Goal: Task Accomplishment & Management: Use online tool/utility

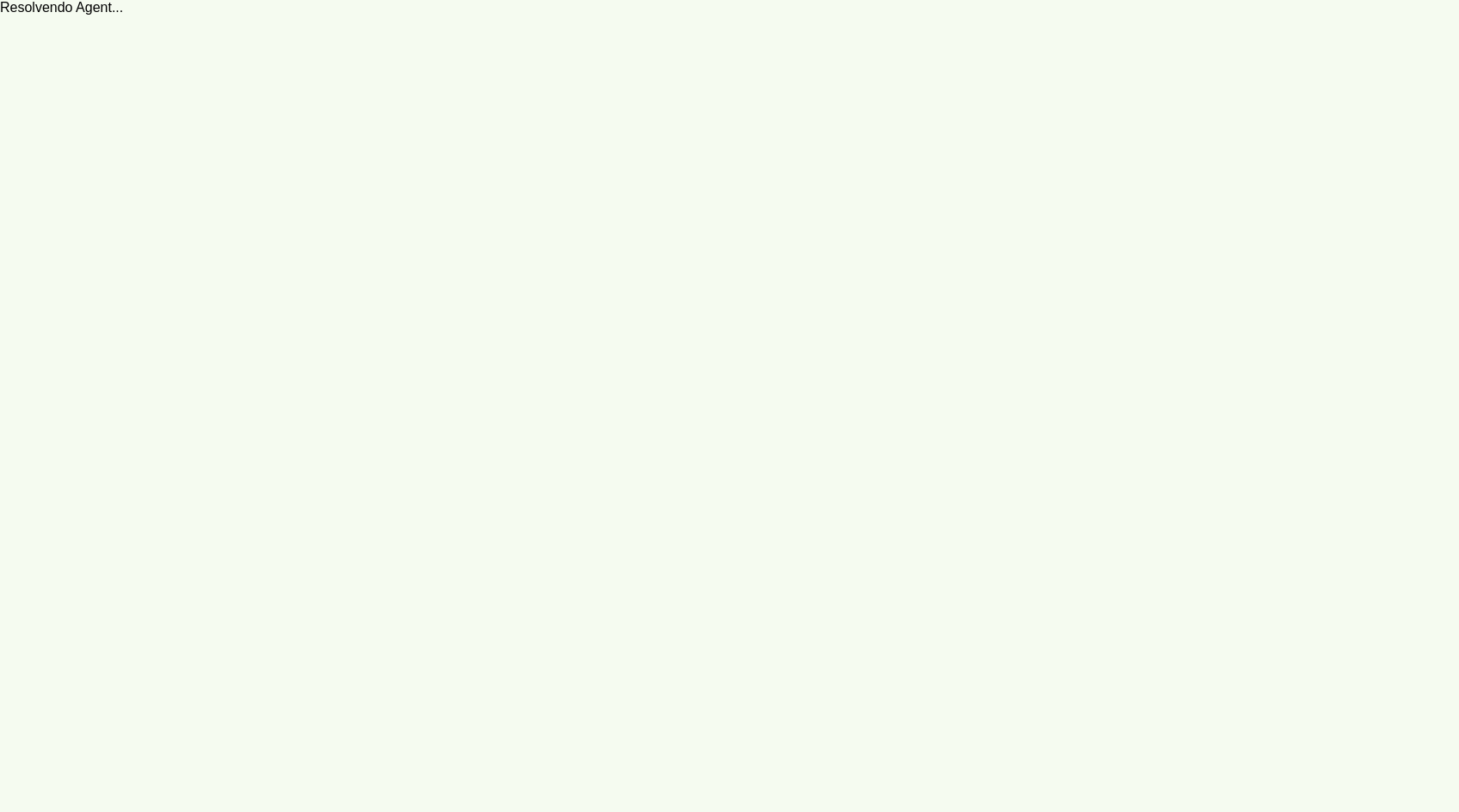
click at [773, 339] on robot-service-page at bounding box center [730, 406] width 1459 height 812
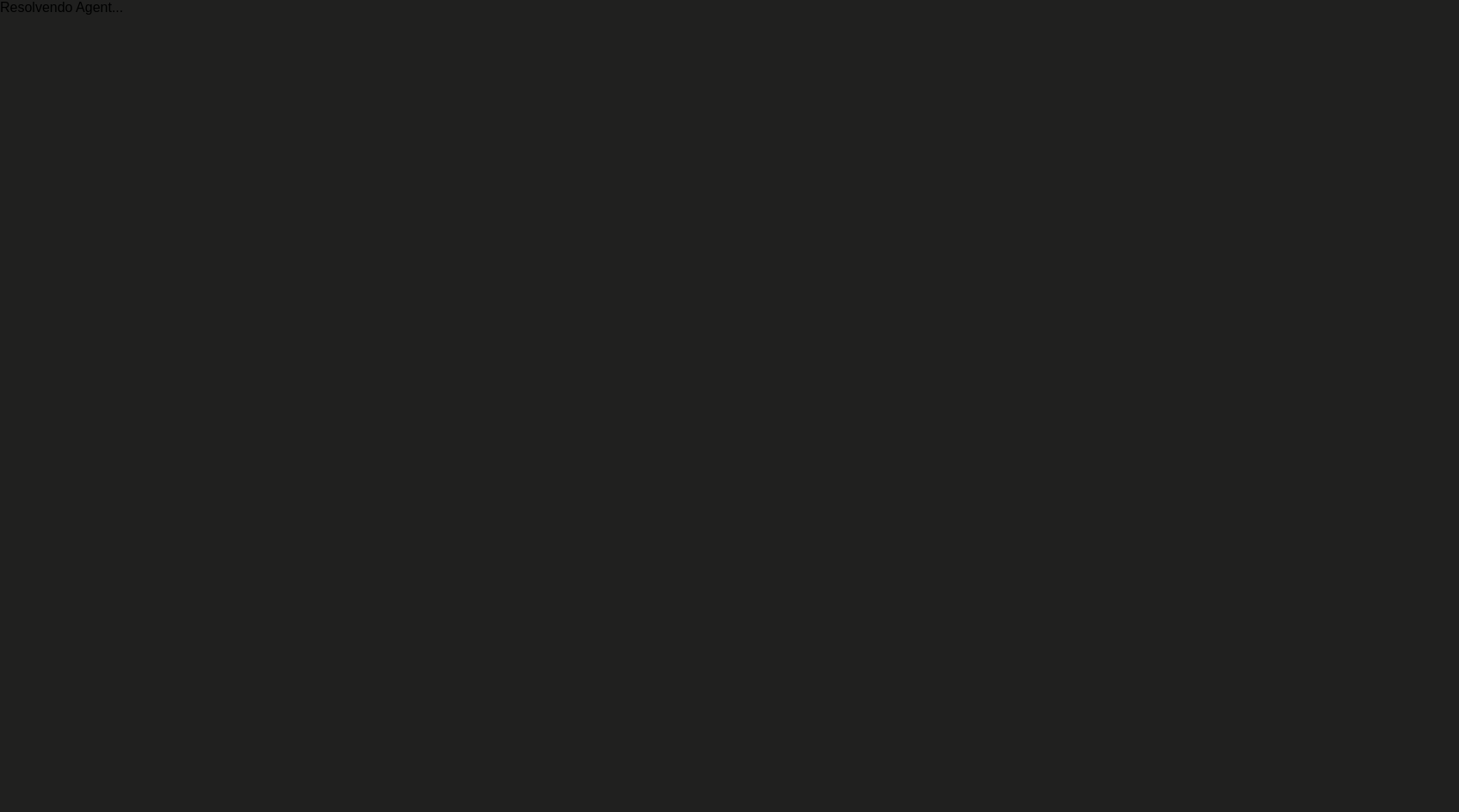
click at [708, 428] on robot-service-page at bounding box center [730, 406] width 1459 height 812
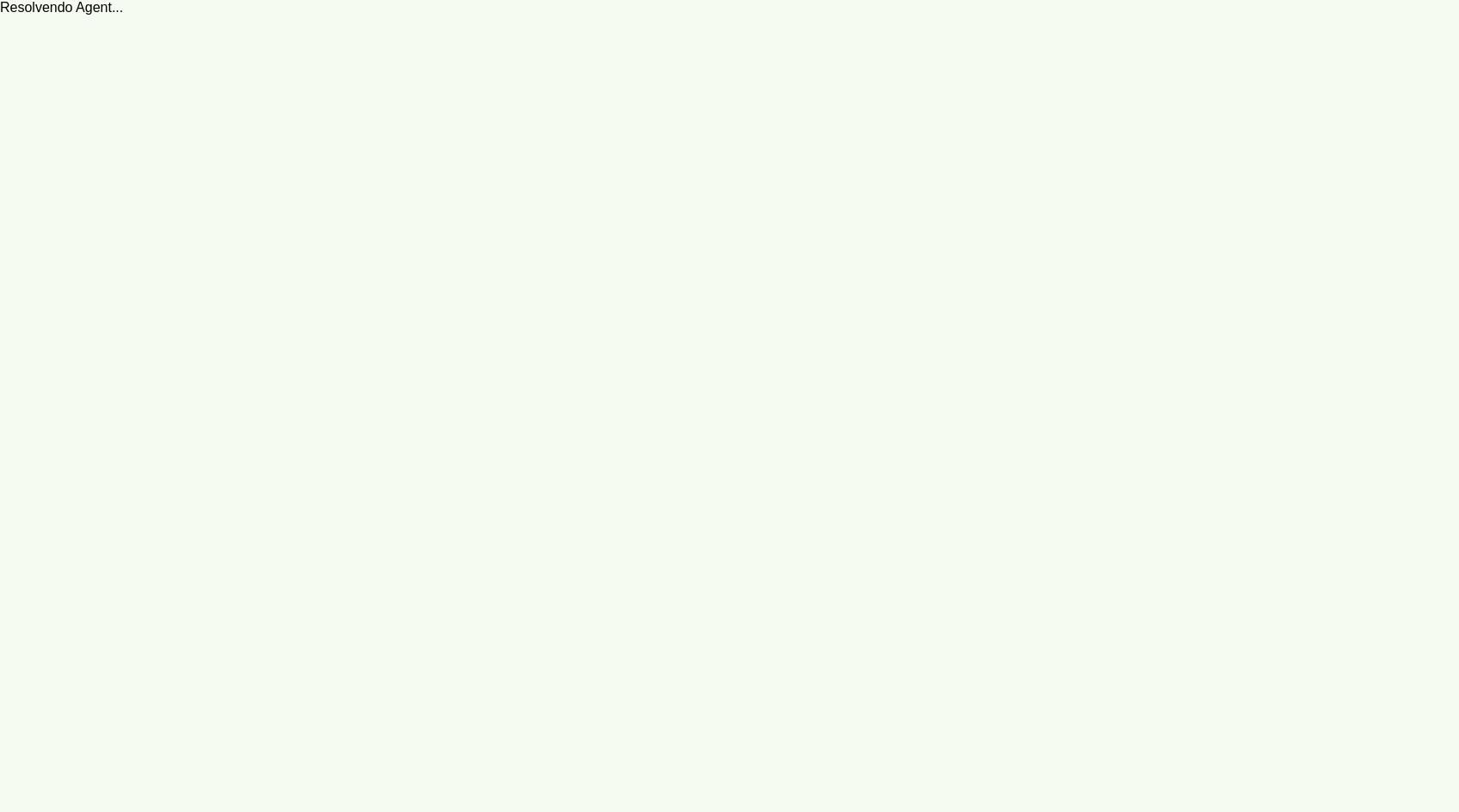
click at [223, 87] on robot-service-page at bounding box center [730, 406] width 1459 height 812
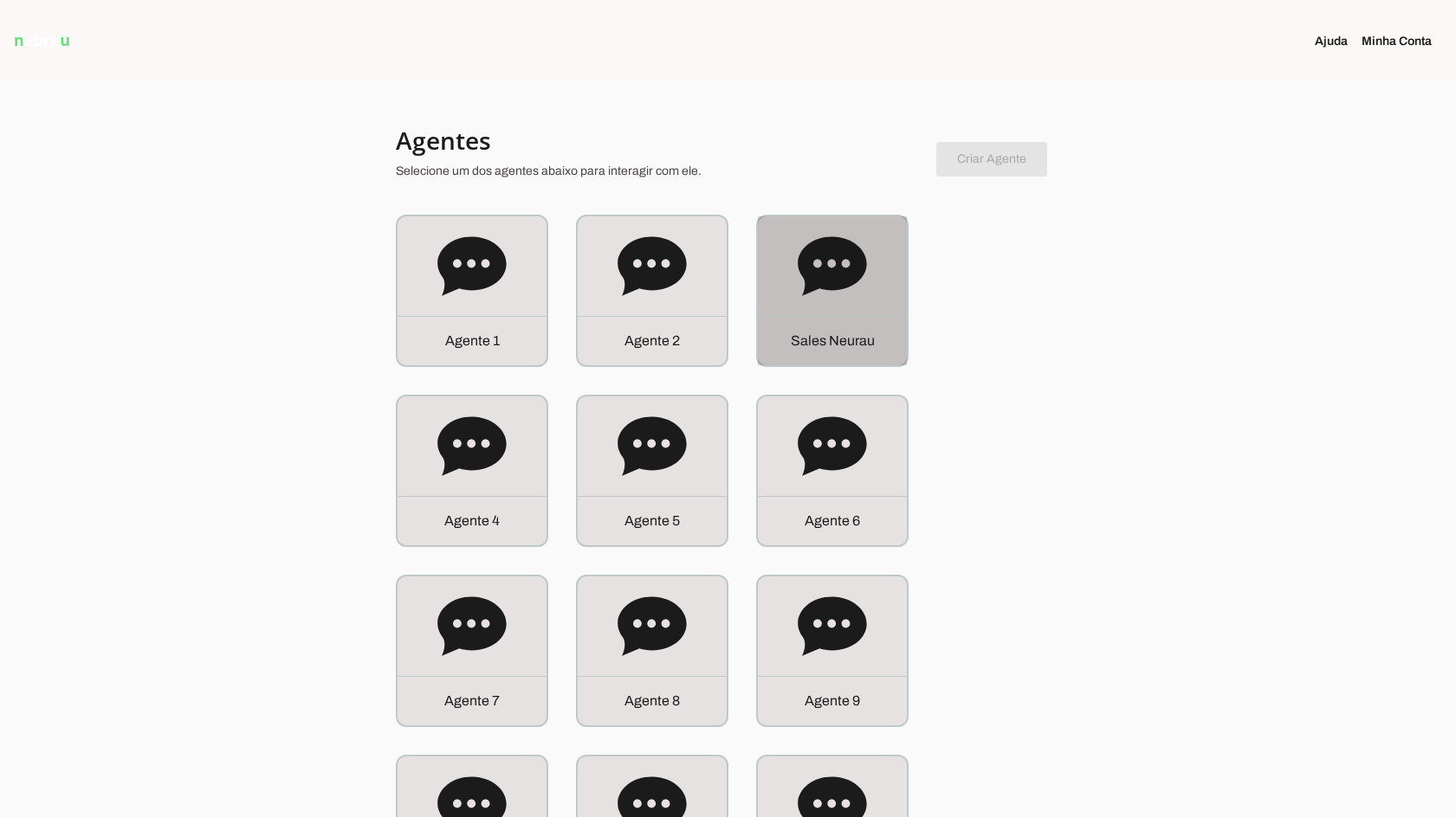
click at [801, 269] on icon at bounding box center [831, 266] width 68 height 59
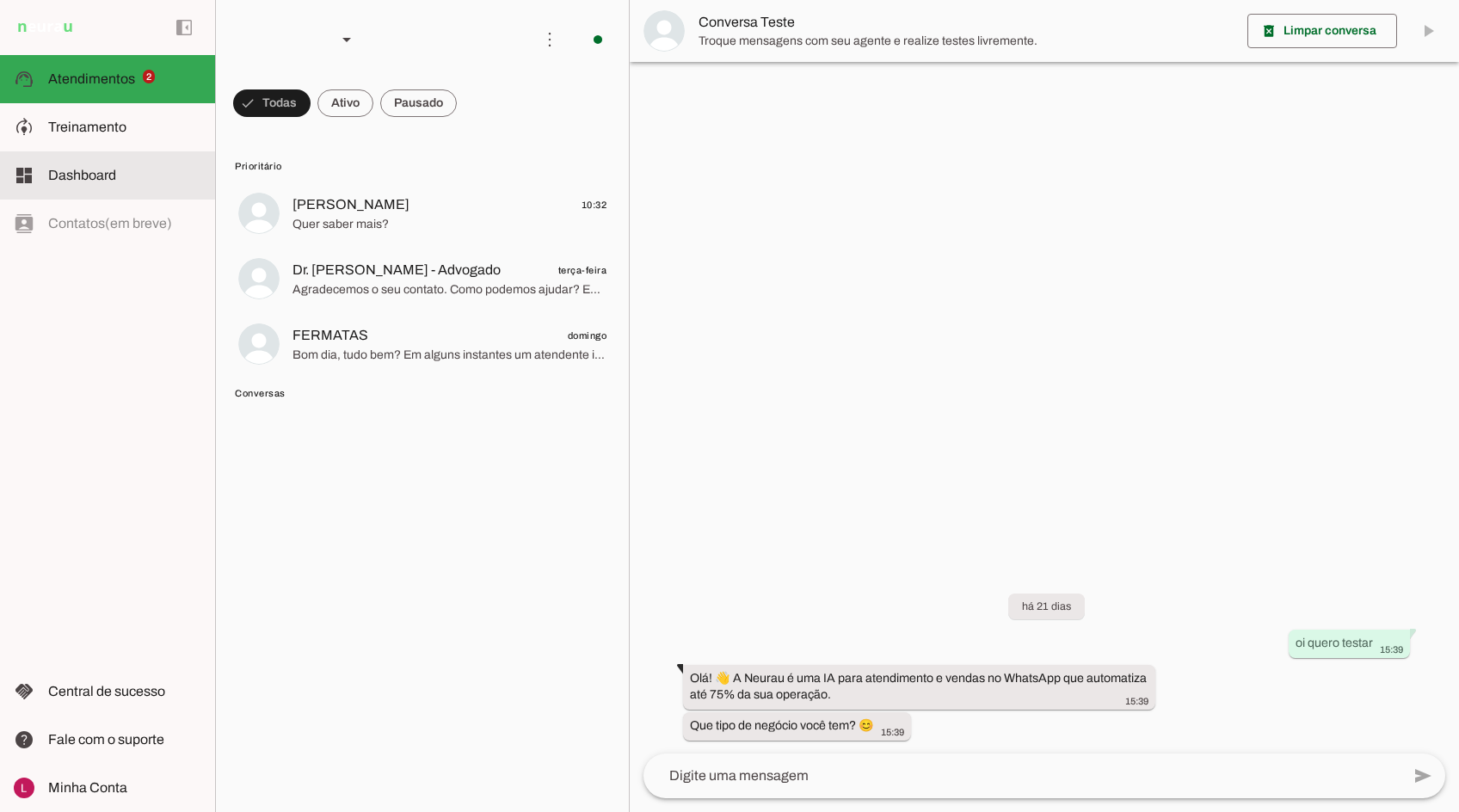
click at [123, 139] on md-item "model_training Treinamento Treinamento" at bounding box center [108, 127] width 215 height 48
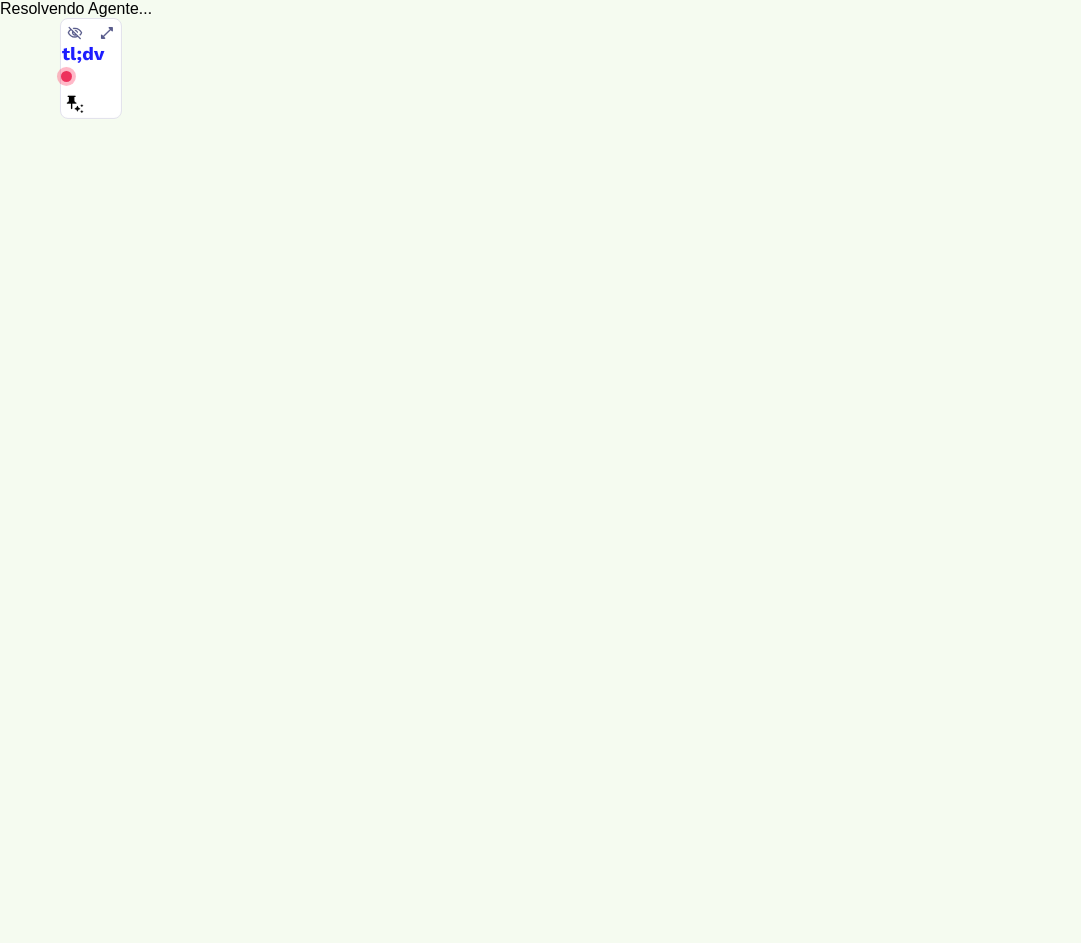
click at [2, 148] on robot-train-page at bounding box center [540, 471] width 1081 height 943
click at [732, 363] on robot-train-page at bounding box center [541, 471] width 1083 height 943
click at [75, 40] on icon at bounding box center [75, 33] width 15 height 13
click at [367, 622] on robot-train-page at bounding box center [541, 471] width 1083 height 943
click at [333, 2] on robot-train-page at bounding box center [541, 471] width 1083 height 943
